Goal: Information Seeking & Learning: Learn about a topic

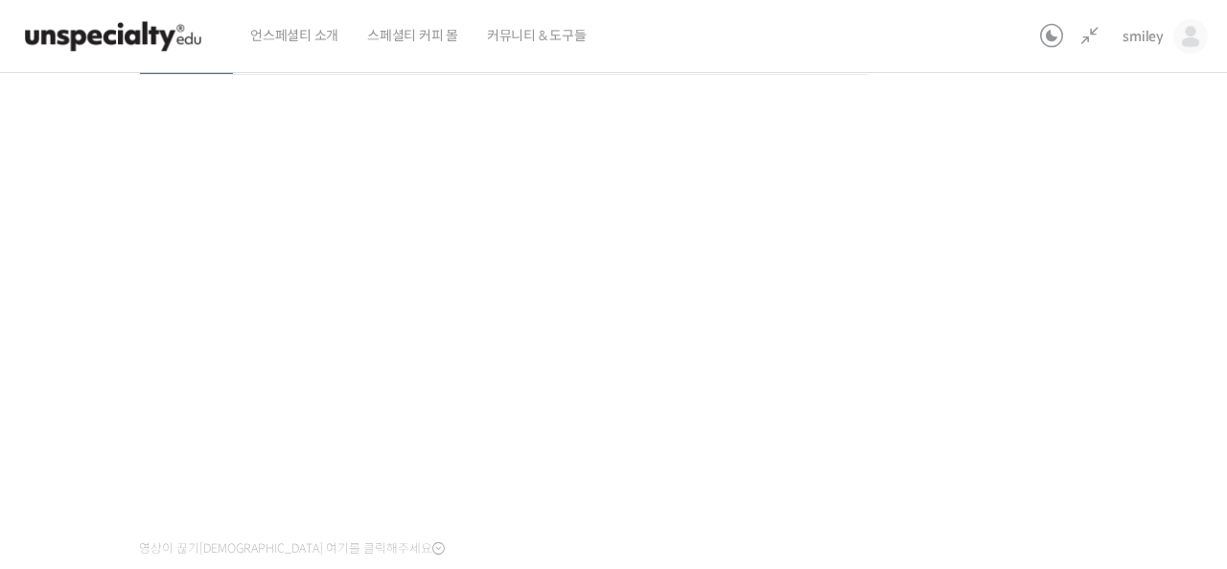
scroll to position [1098, 0]
click at [1062, 157] on div "기초부터 정확히, 브루잉 국가대표의 브루잉 AtoZ 클래스 11강: 푸어링 – 커피에 맞는 푸어링 방법 진행 중 수업 14 / 23 진행 중 …" at bounding box center [503, 277] width 1275 height 885
click at [928, 315] on div "기초부터 정확히, 브루잉 국가대표의 브루잉 AtoZ 클래스 11강: 푸어링 – 커피에 맞는 푸어링 방법 진행 중 수업 14 / 23 진행 중 …" at bounding box center [503, 277] width 1275 height 885
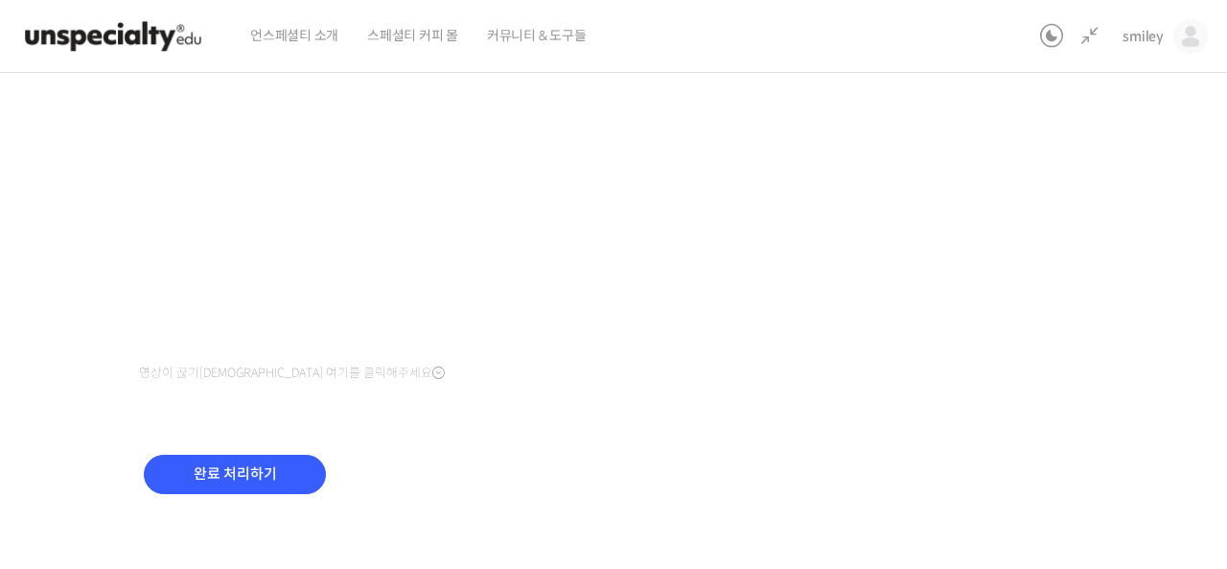
scroll to position [439, 0]
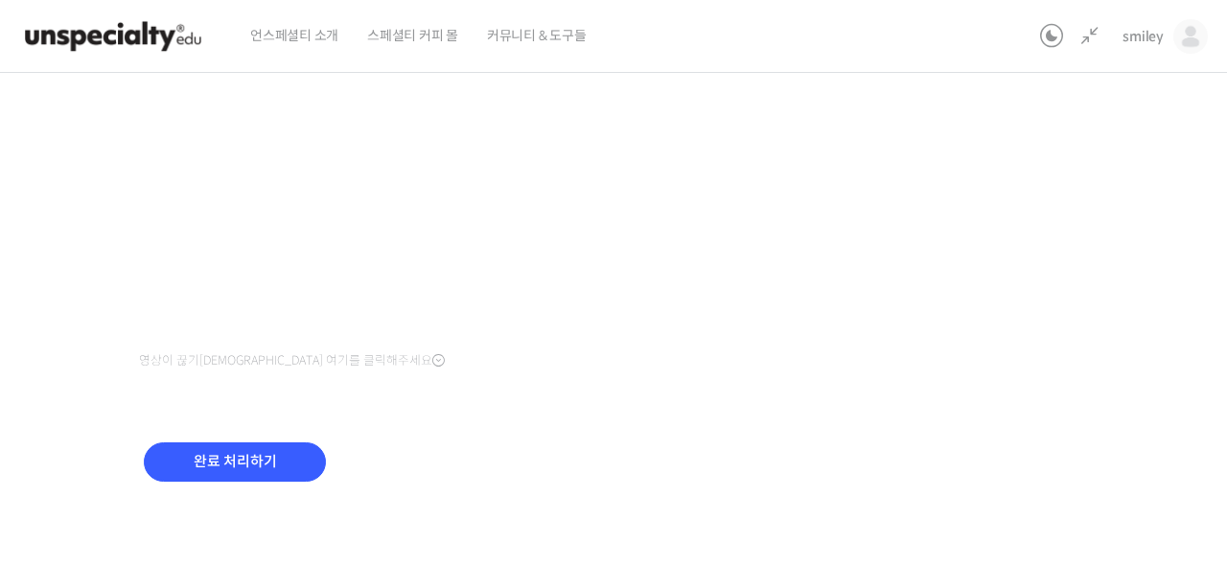
click at [929, 314] on div "기초부터 정확히, 브루잉 국가대표의 브루잉 AtoZ 클래스 11강: 푸어링 – 커피에 맞는 푸어링 방법 진행 중 수업 14 / 23 진행 중 …" at bounding box center [503, 89] width 1275 height 885
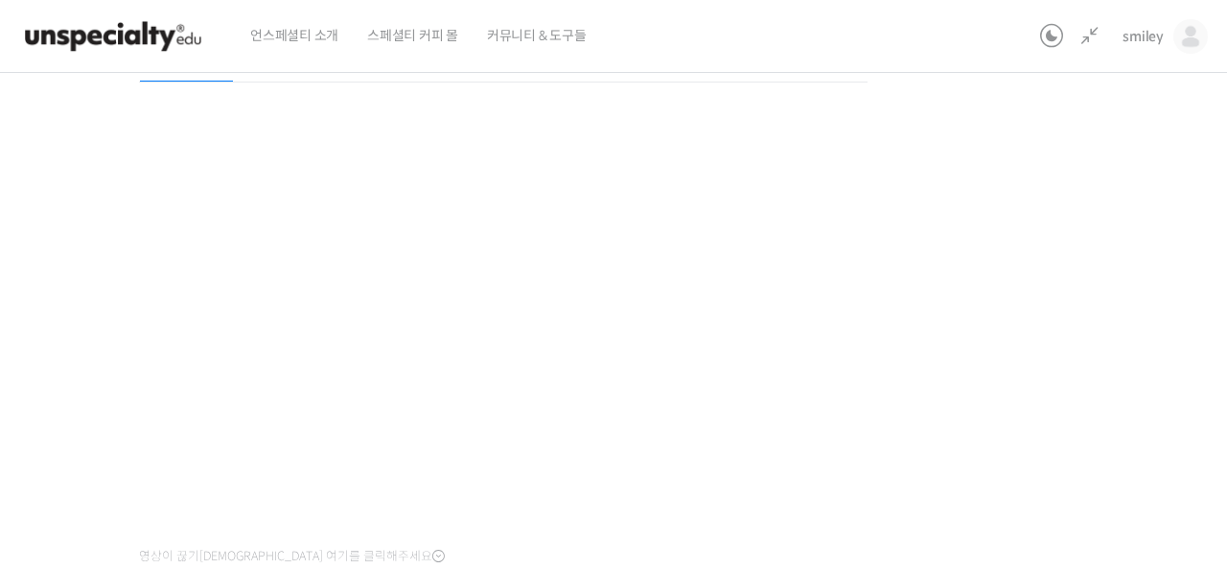
click at [1037, 385] on div "기초부터 정확히, 브루잉 국가대표의 브루잉 AtoZ 클래스 11강: 푸어링 – 커피에 맞는 푸어링 방법 진행 중 수업 14 / 23 진행 중 …" at bounding box center [503, 285] width 1275 height 885
click at [1037, 385] on div "기초부터 정확히, 브루잉 국가대표의 브루잉 AtoZ 클래스 11강: 푸어링 – 커피에 맞는 푸어링 방법 진행 중 수업 14 / 23 진행 중 …" at bounding box center [503, 277] width 1275 height 885
drag, startPoint x: 1038, startPoint y: 335, endPoint x: 1038, endPoint y: 349, distance: 14.4
click at [1038, 335] on div "기초부터 정확히, 브루잉 국가대표의 브루잉 AtoZ 클래스 11강: 푸어링 – 커피에 맞는 푸어링 방법 진행 중 수업 14 / 23 진행 중 …" at bounding box center [503, 277] width 1275 height 885
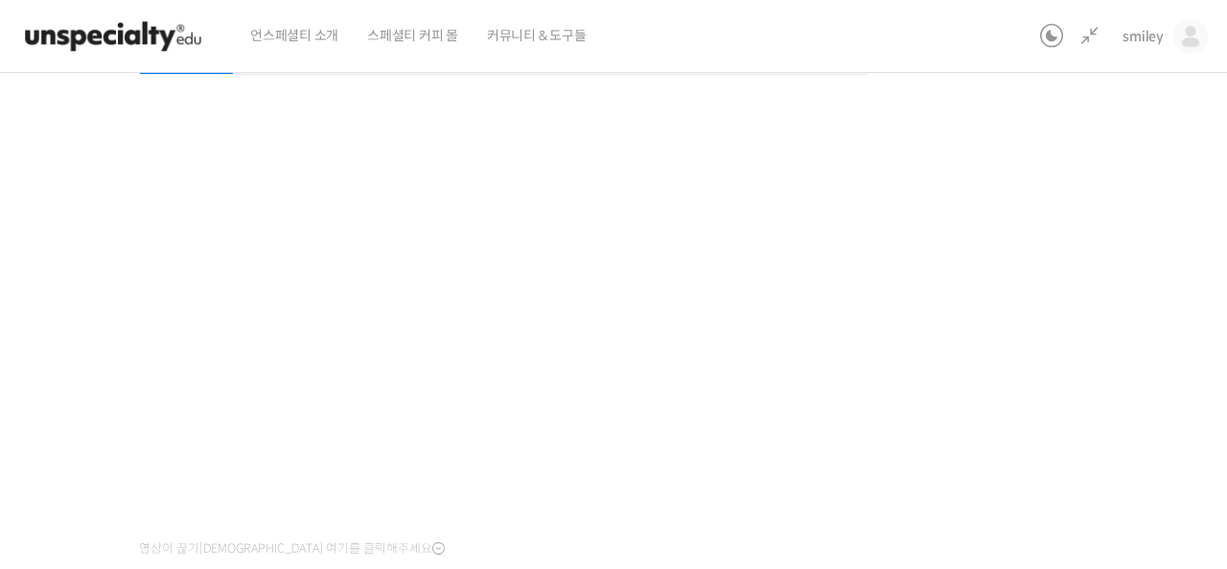
click at [1138, 302] on div "기초부터 정확히, 브루잉 국가대표의 브루잉 AtoZ 클래스 11강: 푸어링 – 커피에 맞는 푸어링 방법 진행 중 수업 14 / 23 진행 중 …" at bounding box center [503, 277] width 1275 height 885
click at [1066, 290] on div "기초부터 정확히, 브루잉 국가대표의 브루잉 AtoZ 클래스 11강: 푸어링 – 커피에 맞는 푸어링 방법 진행 중 수업 14 / 23 진행 중 …" at bounding box center [503, 277] width 1275 height 885
click at [1061, 359] on div "기초부터 정확히, 브루잉 국가대표의 브루잉 AtoZ 클래스 11강: 푸어링 – 커피에 맞는 푸어링 방법 진행 중 수업 14 / 23 진행 중 …" at bounding box center [503, 277] width 1275 height 885
click at [998, 331] on div "기초부터 정확히, 브루잉 국가대표의 브루잉 AtoZ 클래스 11강: 푸어링 – 커피에 맞는 푸어링 방법 진행 중 수업 14 / 23 진행 중 …" at bounding box center [503, 277] width 1275 height 885
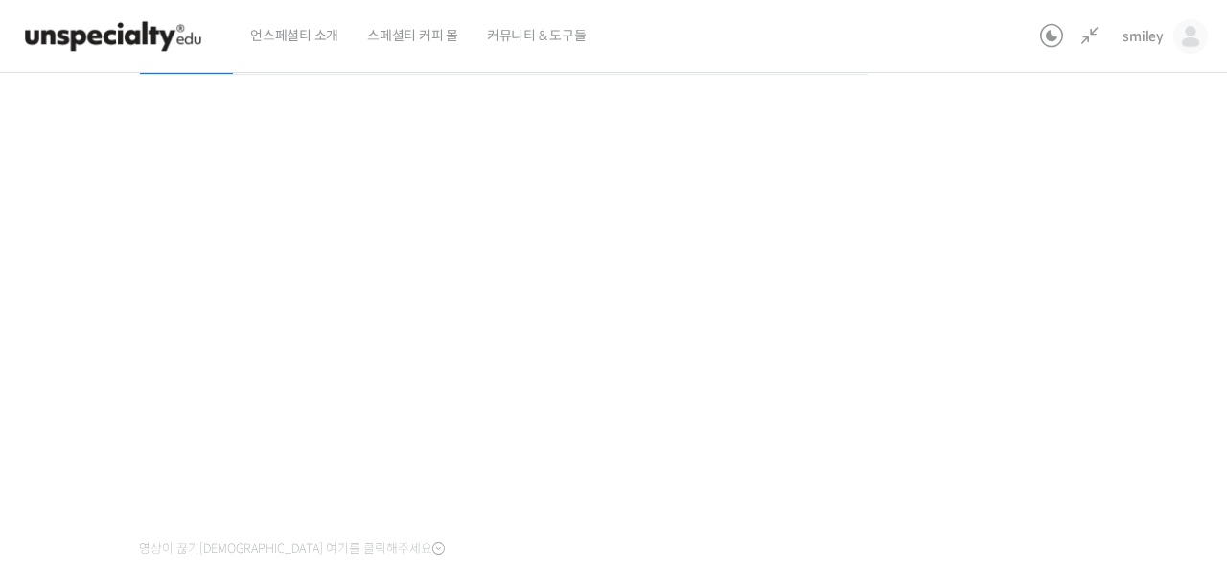
click at [1024, 349] on div "기초부터 정확히, 브루잉 국가대표의 브루잉 AtoZ 클래스 11강: 푸어링 – 커피에 맞는 푸어링 방법 진행 중 수업 14 / 23 진행 중 …" at bounding box center [503, 277] width 1275 height 885
click at [1052, 407] on div "기초부터 정확히, 브루잉 국가대표의 브루잉 AtoZ 클래스 11강: 푸어링 – 커피에 맞는 푸어링 방법 진행 중 수업 14 / 23 진행 중 …" at bounding box center [503, 277] width 1275 height 885
click at [1016, 357] on div "기초부터 정확히, 브루잉 국가대표의 브루잉 AtoZ 클래스 11강: 푸어링 – 커피에 맞는 푸어링 방법 진행 중 수업 14 / 23 진행 중 …" at bounding box center [503, 277] width 1275 height 885
click at [963, 339] on div "기초부터 정확히, 브루잉 국가대표의 브루잉 AtoZ 클래스 11강: 푸어링 – 커피에 맞는 푸어링 방법 진행 중 수업 14 / 23 진행 중 …" at bounding box center [503, 277] width 1275 height 885
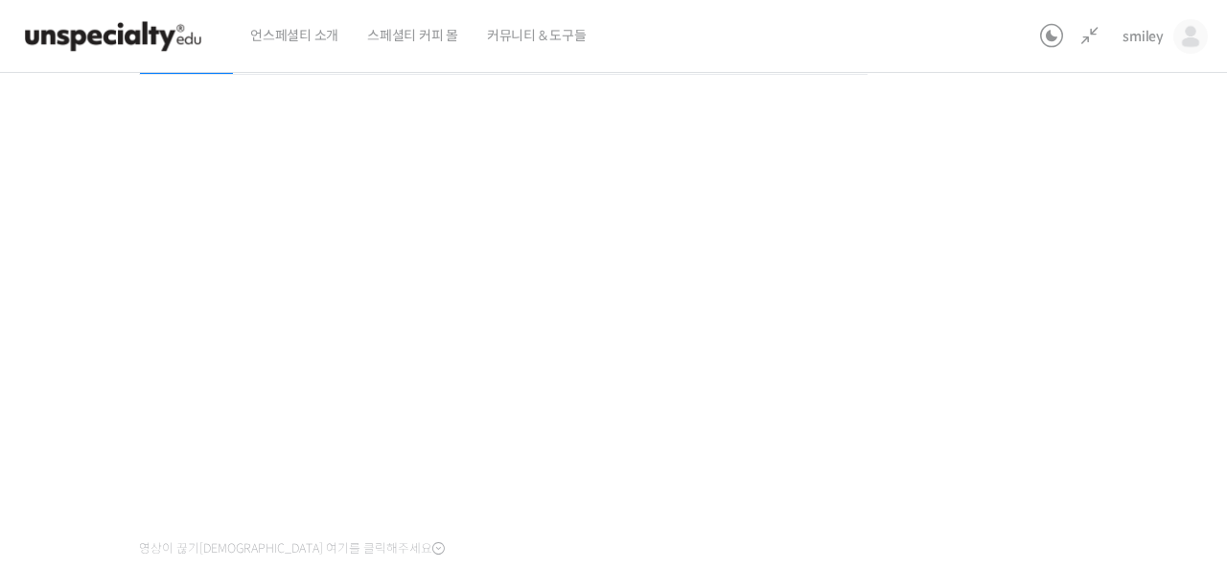
click at [999, 339] on div "기초부터 정확히, 브루잉 국가대표의 브루잉 AtoZ 클래스 11강: 푸어링 – 커피에 맞는 푸어링 방법 진행 중 수업 14 / 23 진행 중 …" at bounding box center [503, 277] width 1275 height 885
click at [1035, 297] on div "기초부터 정확히, 브루잉 국가대표의 브루잉 AtoZ 클래스 11강: 푸어링 – 커피에 맞는 푸어링 방법 진행 중 수업 14 / 23 진행 중 …" at bounding box center [503, 277] width 1275 height 885
click at [1034, 298] on div "기초부터 정확히, 브루잉 국가대표의 브루잉 AtoZ 클래스 11강: 푸어링 – 커피에 맞는 푸어링 방법 진행 중 수업 14 / 23 진행 중 …" at bounding box center [503, 277] width 1275 height 885
click at [986, 295] on div "기초부터 정확히, 브루잉 국가대표의 브루잉 AtoZ 클래스 11강: 푸어링 – 커피에 맞는 푸어링 방법 진행 중 수업 14 / 23 진행 중 …" at bounding box center [503, 277] width 1275 height 885
click at [978, 313] on div "기초부터 정확히, 브루잉 국가대표의 브루잉 AtoZ 클래스 11강: 푸어링 – 커피에 맞는 푸어링 방법 진행 중 수업 14 / 23 진행 중 …" at bounding box center [503, 277] width 1275 height 885
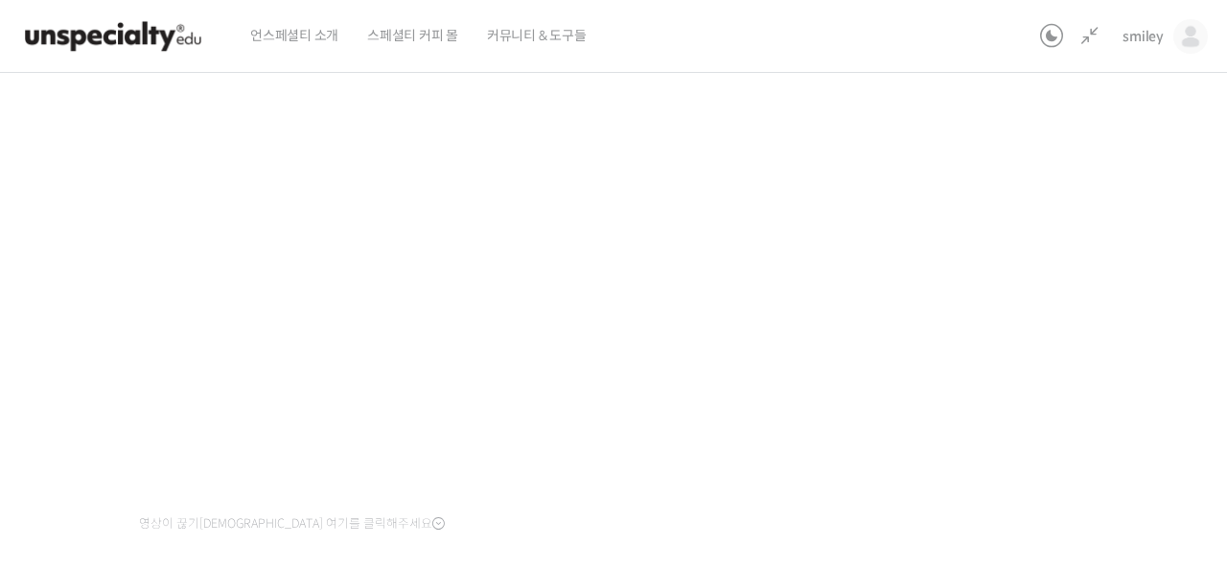
scroll to position [264, 0]
click at [81, 461] on div "기초부터 정확히, 브루잉 국가대표의 브루잉 AtoZ 클래스 11강: 푸어링 – 커피에 맞는 푸어링 방법 진행 중 수업 14 / 23 진행 중 …" at bounding box center [503, 265] width 1275 height 885
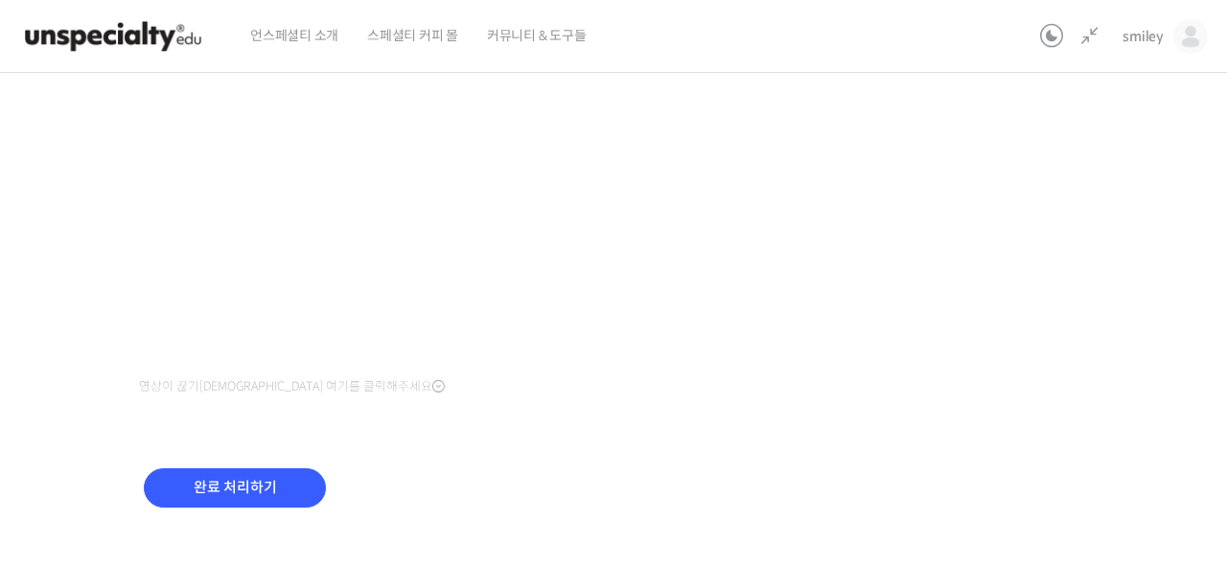
scroll to position [439, 0]
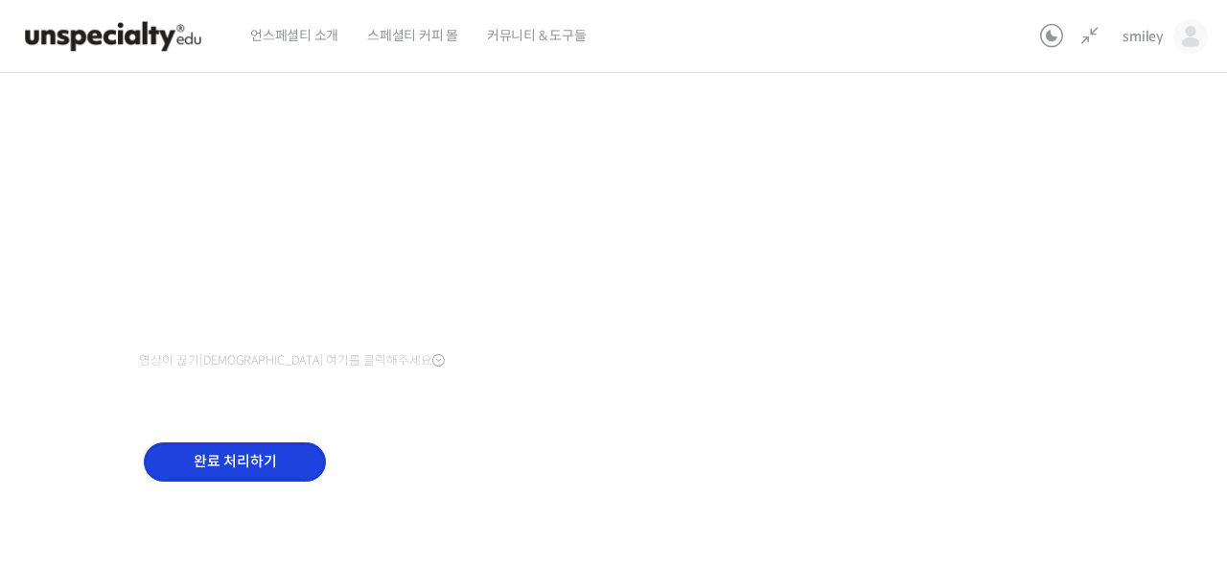
click at [246, 467] on input "완료 처리하기" at bounding box center [235, 461] width 182 height 39
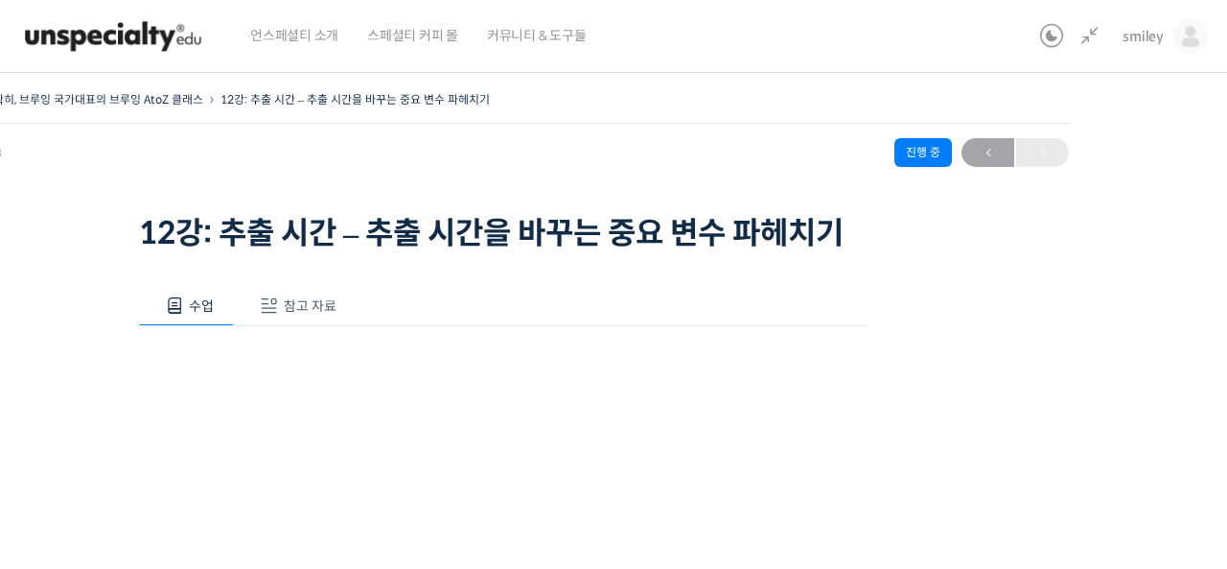
scroll to position [1155, 0]
click at [56, 465] on div "기초부터 정확히, 브루잉 국가대표의 브루잉 AtoZ 클래스 12강: 추출 시간 – 추출 시간을 바꾸는 중요 변수 파헤치기 진행 중 수업 15 …" at bounding box center [503, 528] width 1275 height 885
click at [406, 331] on div "영상이 끊기[DEMOGRAPHIC_DATA] 여기를 클릭해주세요" at bounding box center [503, 570] width 729 height 488
click at [401, 312] on div "수업 참고 자료" at bounding box center [503, 306] width 729 height 40
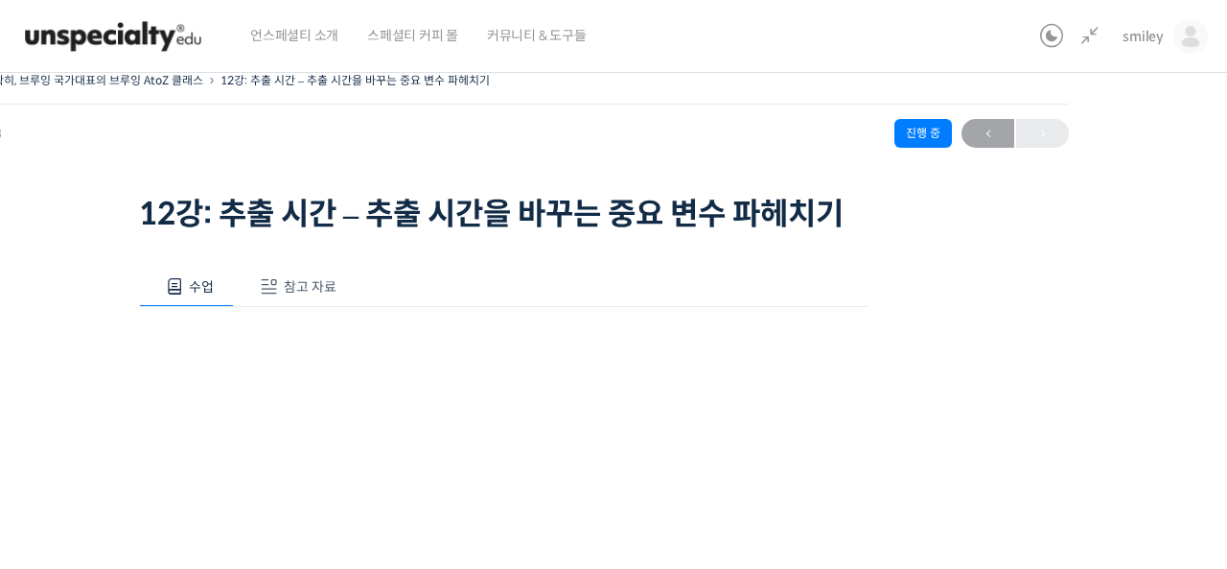
scroll to position [19, 0]
click at [303, 291] on span "참고 자료" at bounding box center [310, 286] width 53 height 17
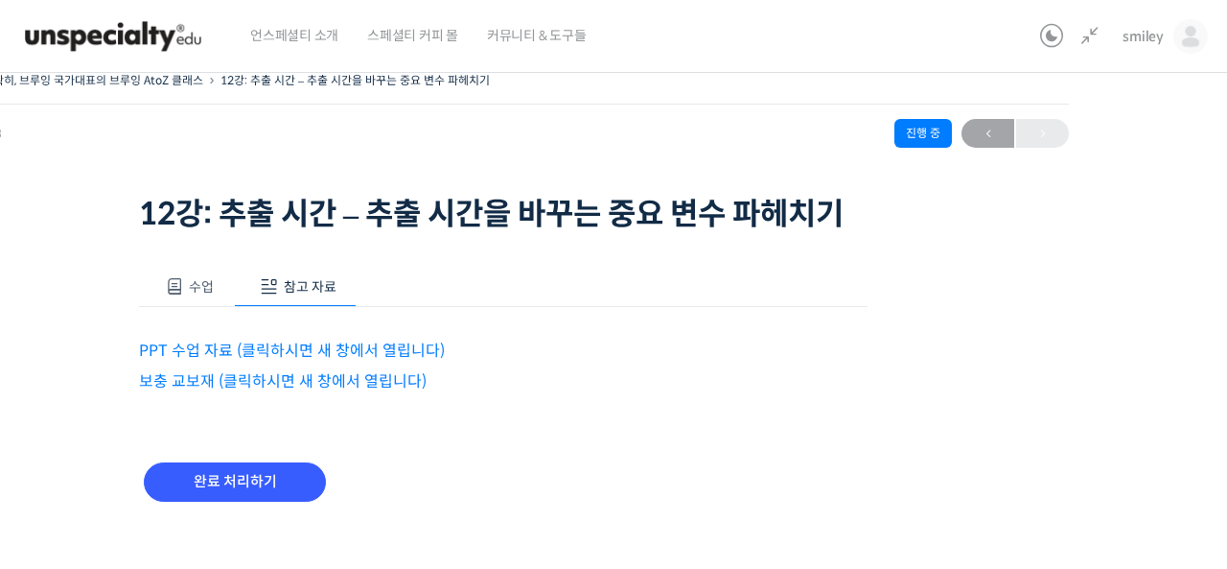
click at [327, 348] on link "PPT 수업 자료 (클릭하시면 새 창에서 열립니다)" at bounding box center [292, 350] width 306 height 20
click at [266, 384] on link "보충 교보재 (클릭하시면 새 창에서 열립니다)" at bounding box center [283, 381] width 288 height 20
click at [206, 294] on button "수업" at bounding box center [186, 287] width 95 height 40
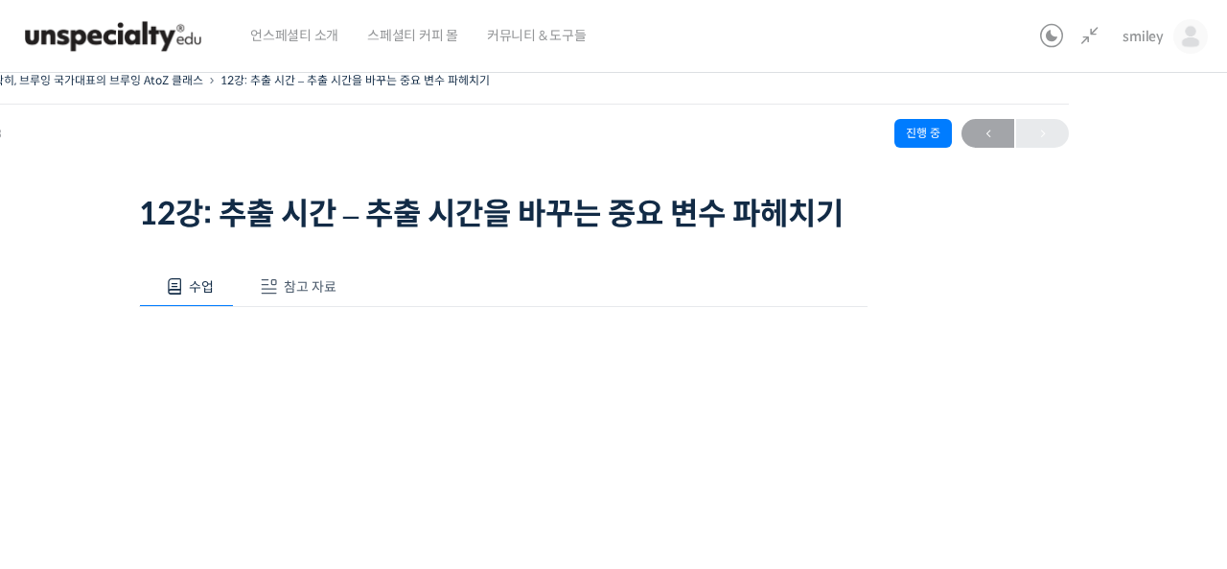
click at [254, 289] on button "참고 자료" at bounding box center [295, 287] width 123 height 40
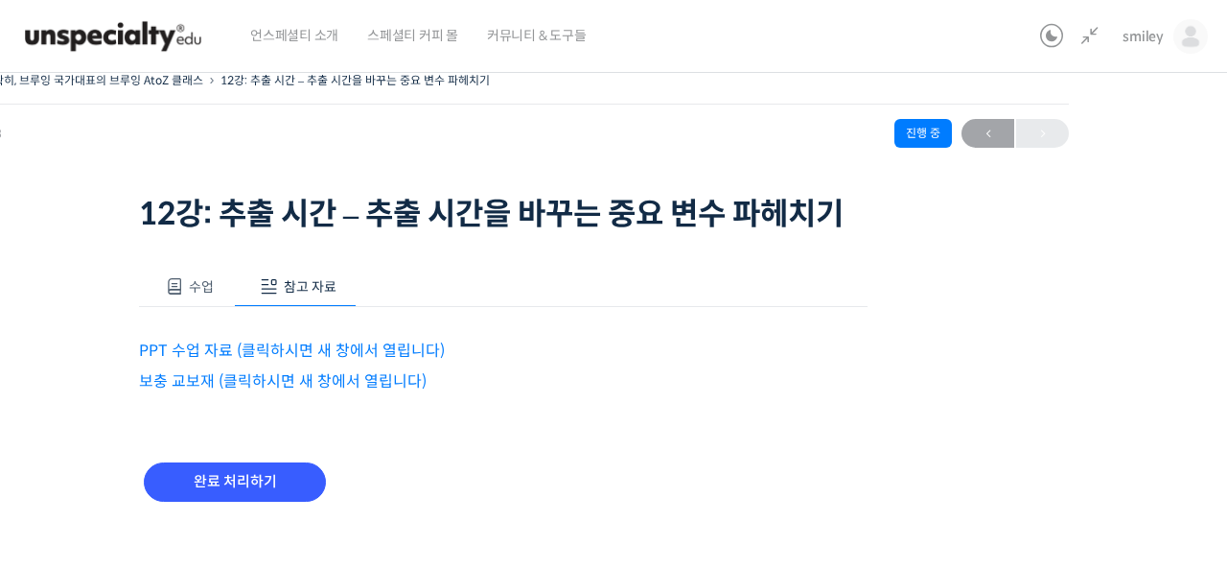
click at [221, 293] on button "수업" at bounding box center [186, 287] width 95 height 40
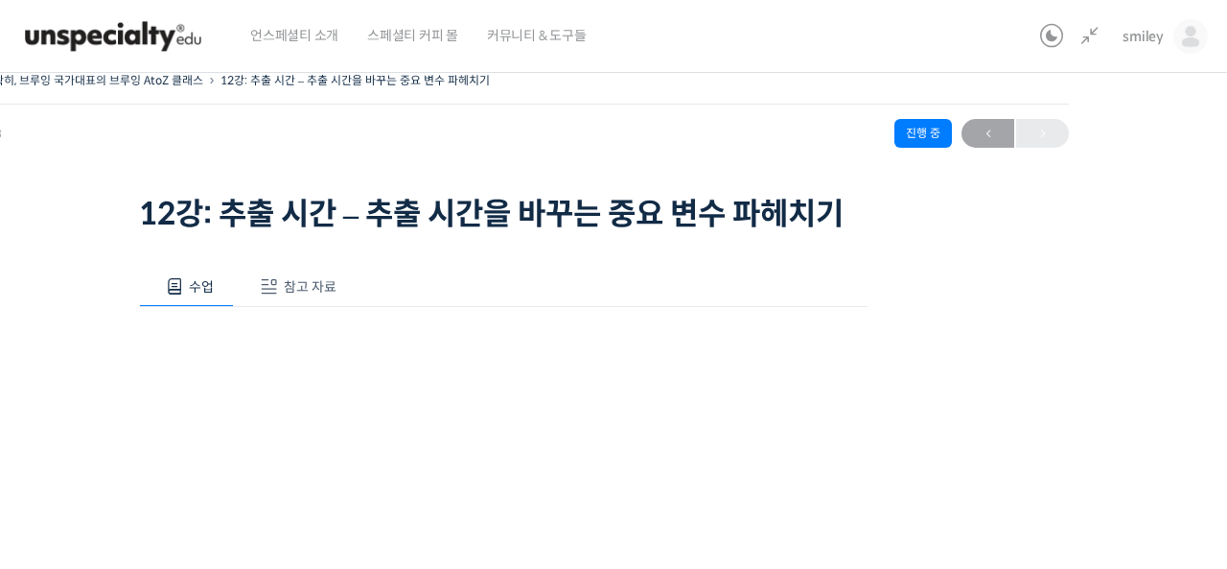
click at [1001, 346] on div "기초부터 정확히, 브루잉 국가대표의 브루잉 AtoZ 클래스 12강: 추출 시간 – 추출 시간을 바꾸는 중요 변수 파헤치기 진행 중 수업 15 …" at bounding box center [503, 509] width 1275 height 885
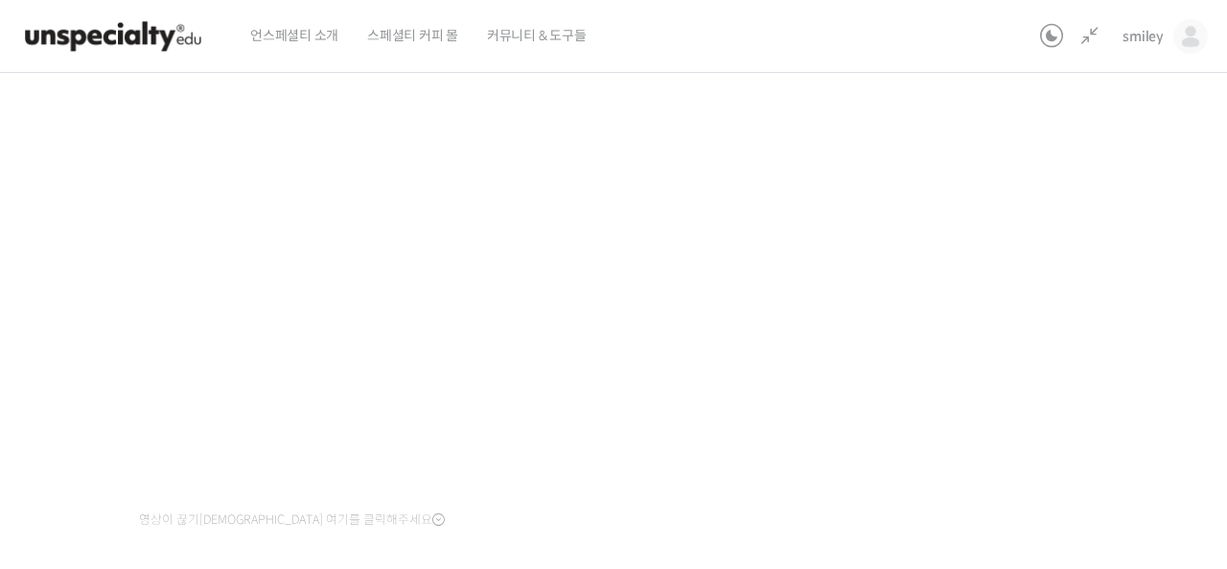
scroll to position [266, 0]
